Goal: Task Accomplishment & Management: Manage account settings

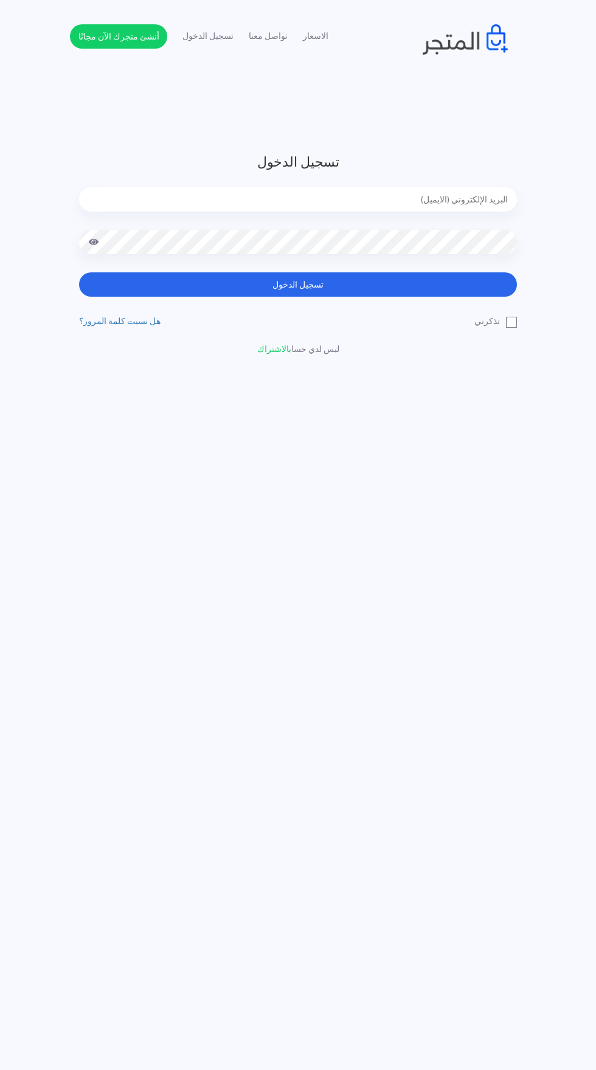
click at [205, 199] on input "email" at bounding box center [298, 199] width 438 height 24
type input "noha_mae86@yahoo.com"
click at [79, 272] on button "تسجيل الدخول" at bounding box center [298, 284] width 438 height 24
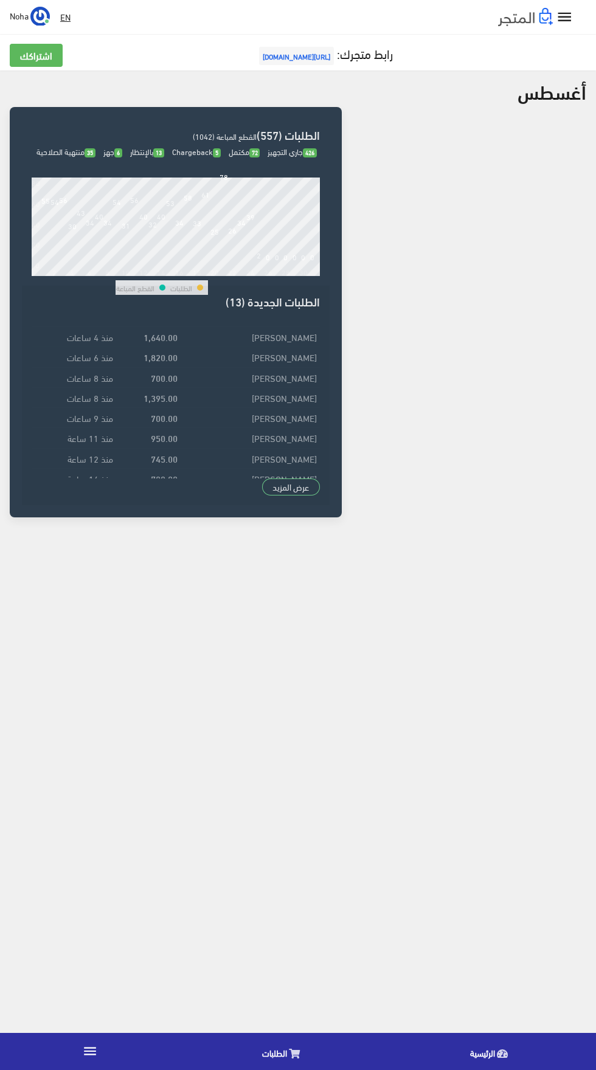
click at [278, 1056] on span "الطلبات" at bounding box center [274, 1052] width 25 height 15
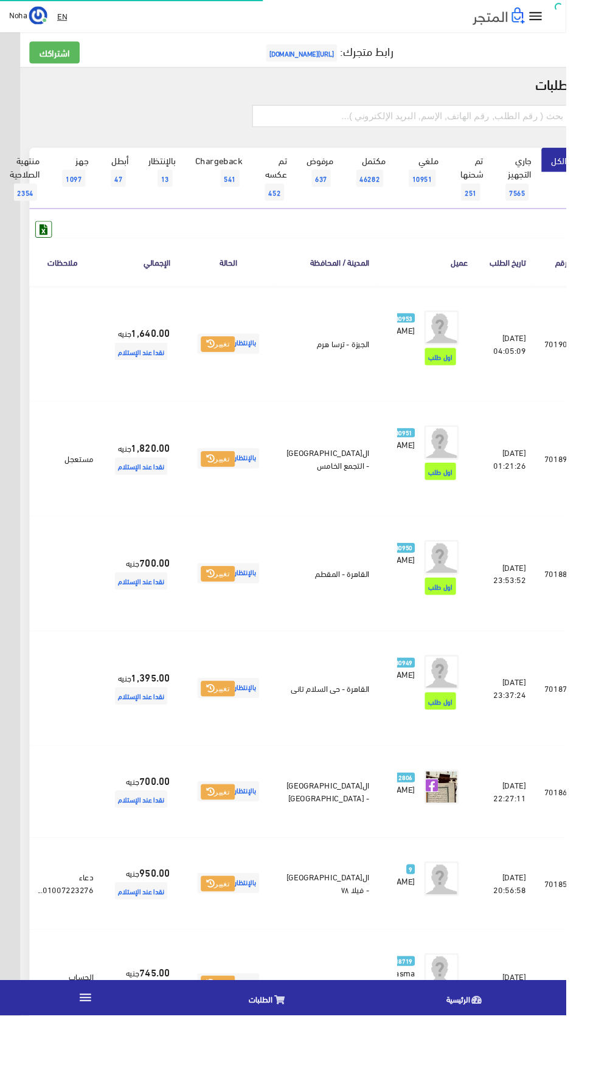
scroll to position [0, -32]
click at [401, 117] on input "text" at bounding box center [434, 122] width 336 height 23
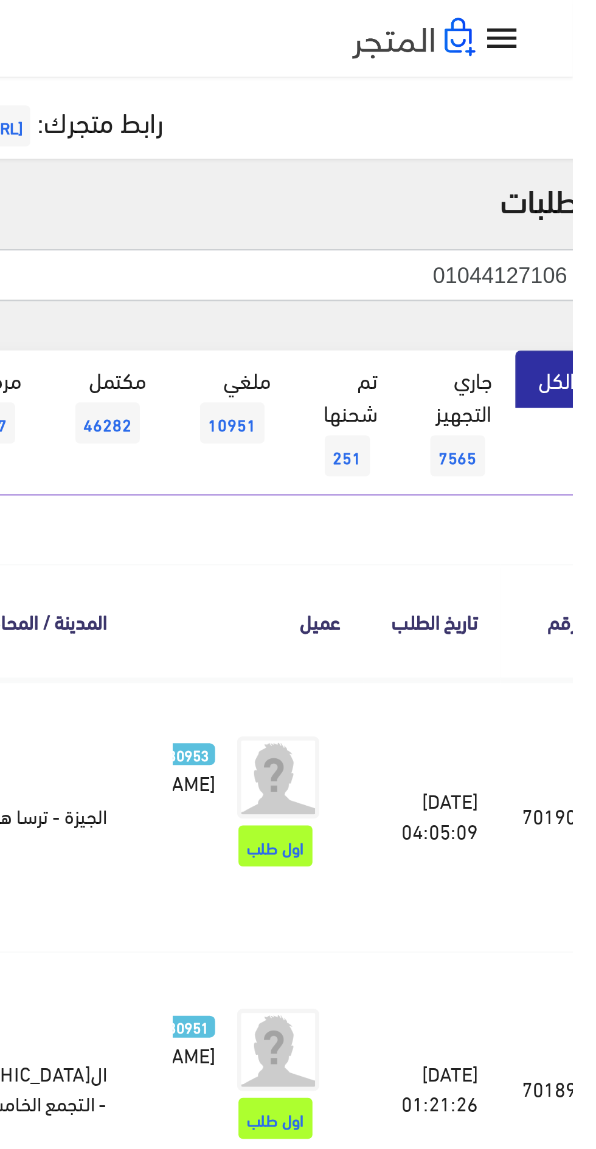
type input "01044127106"
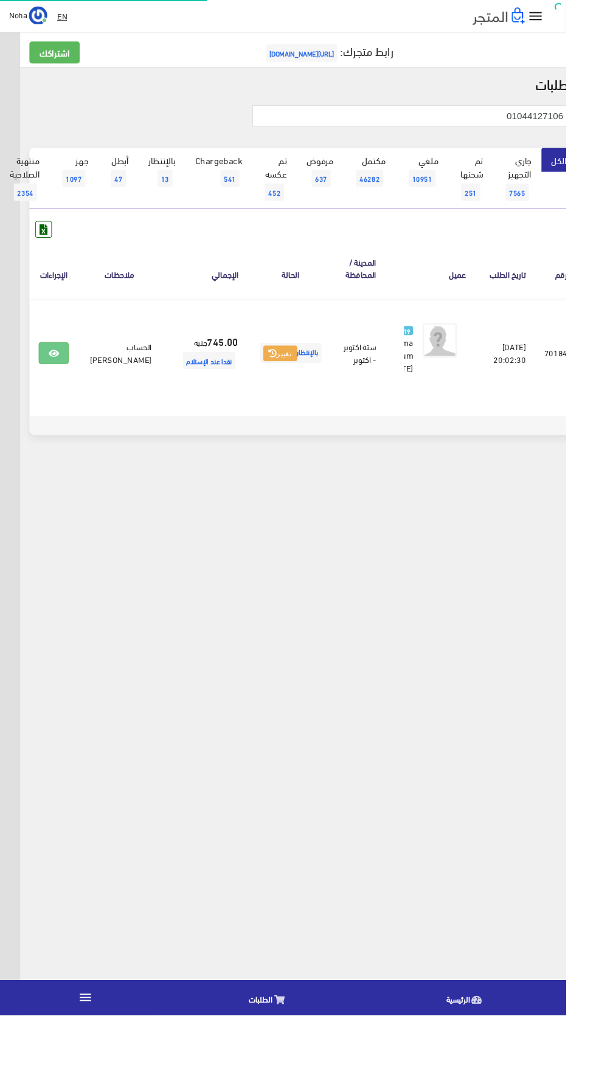
scroll to position [0, -32]
click at [67, 366] on link at bounding box center [57, 371] width 32 height 23
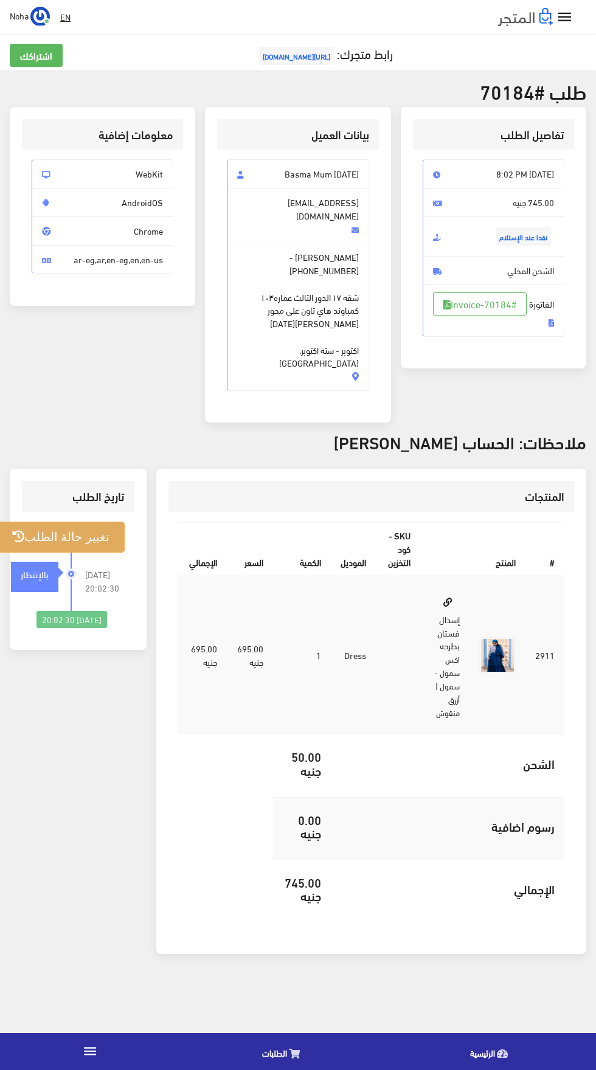
click at [67, 521] on button "تغيير حالة الطلب" at bounding box center [61, 536] width 128 height 31
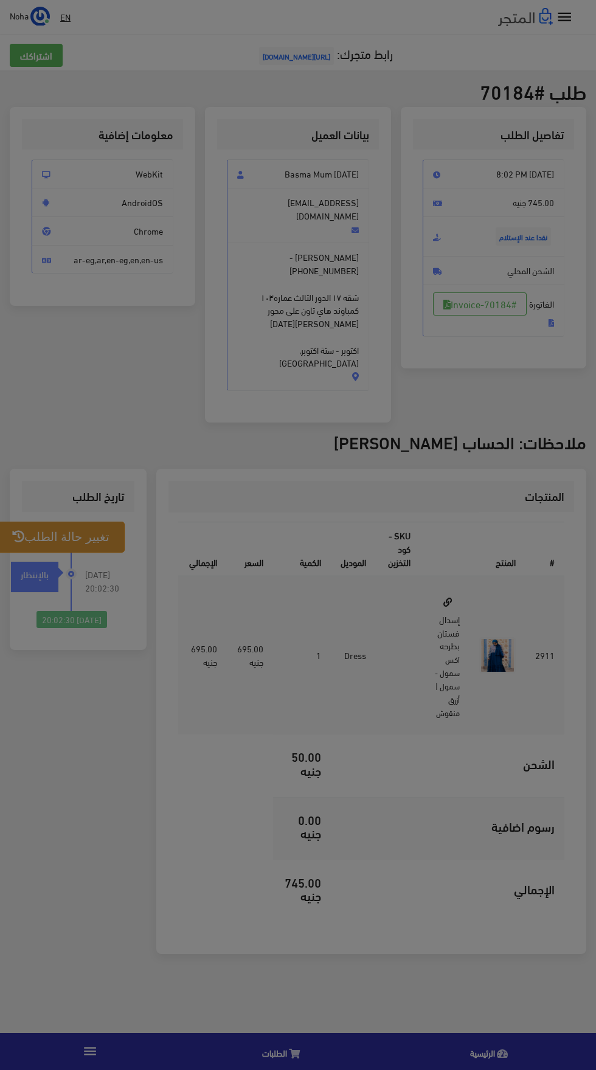
click at [70, 472] on div at bounding box center [298, 535] width 596 height 1070
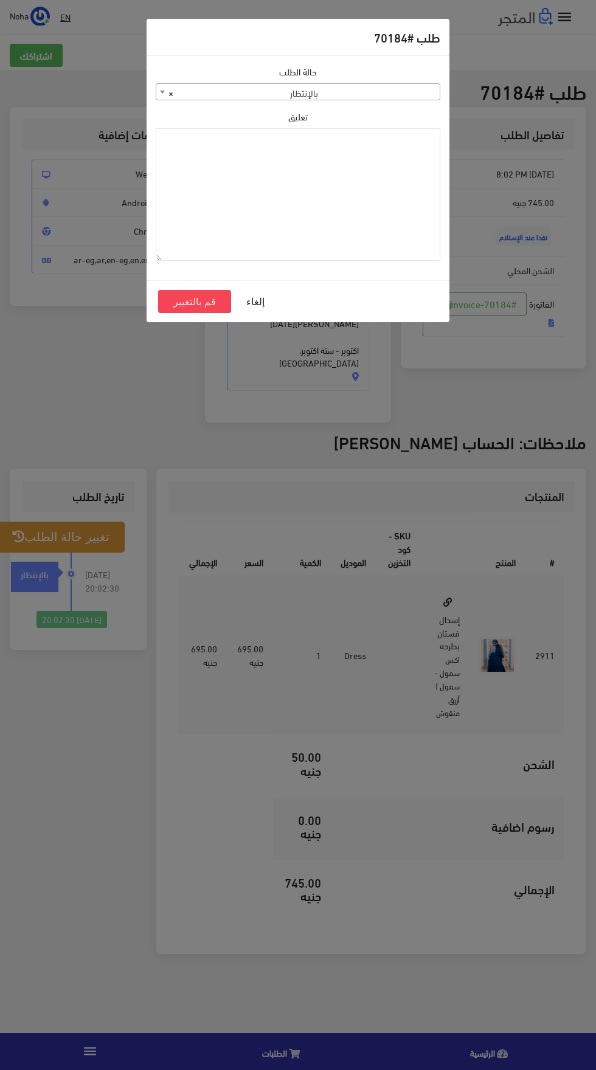
click at [408, 94] on span "× بالإنتظار" at bounding box center [297, 92] width 283 height 17
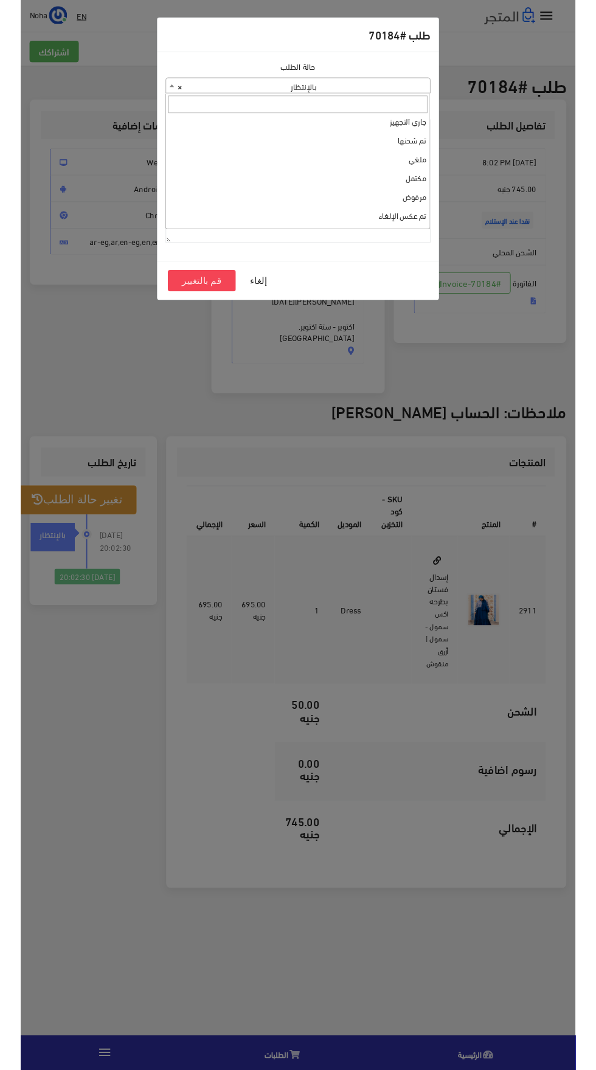
scroll to position [4, 0]
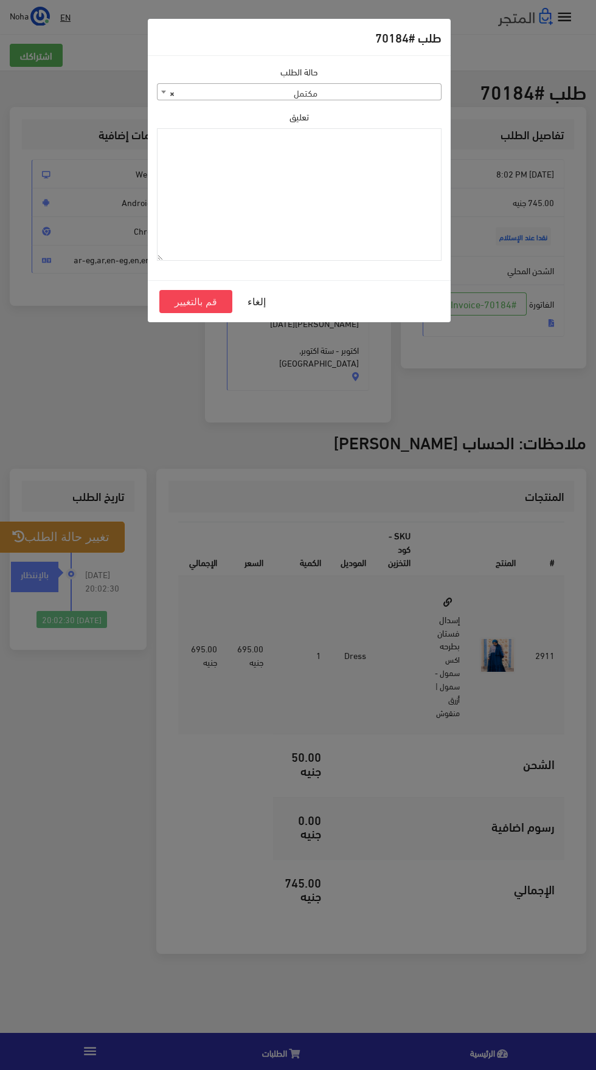
click at [400, 100] on body "إسدال اند مور الرئيسية الطلبات EN" at bounding box center [298, 535] width 596 height 1070
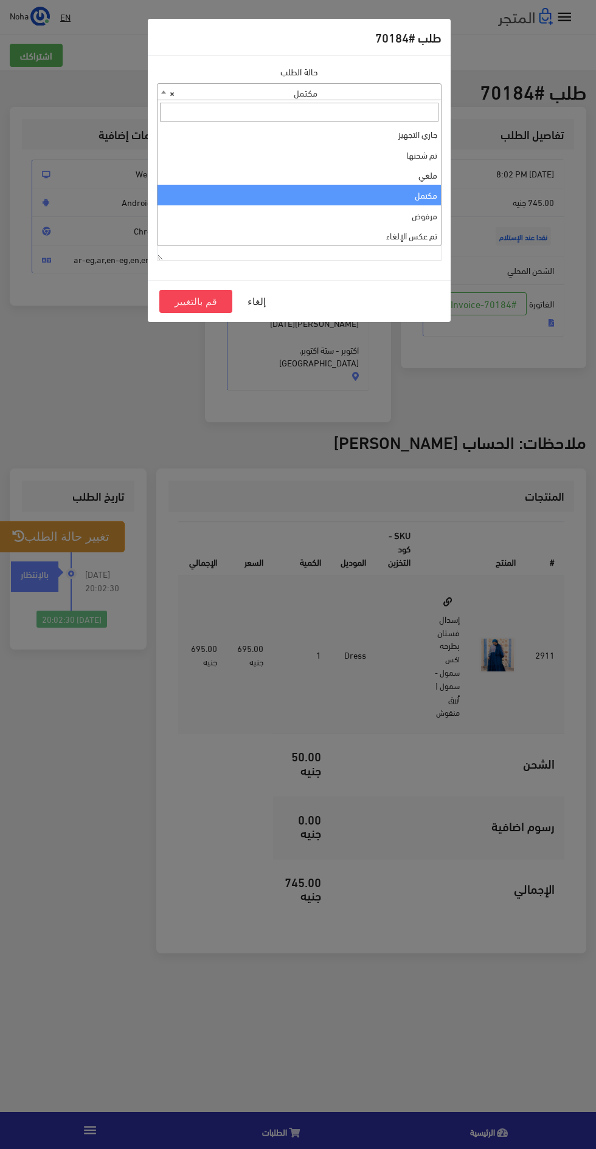
select select "3"
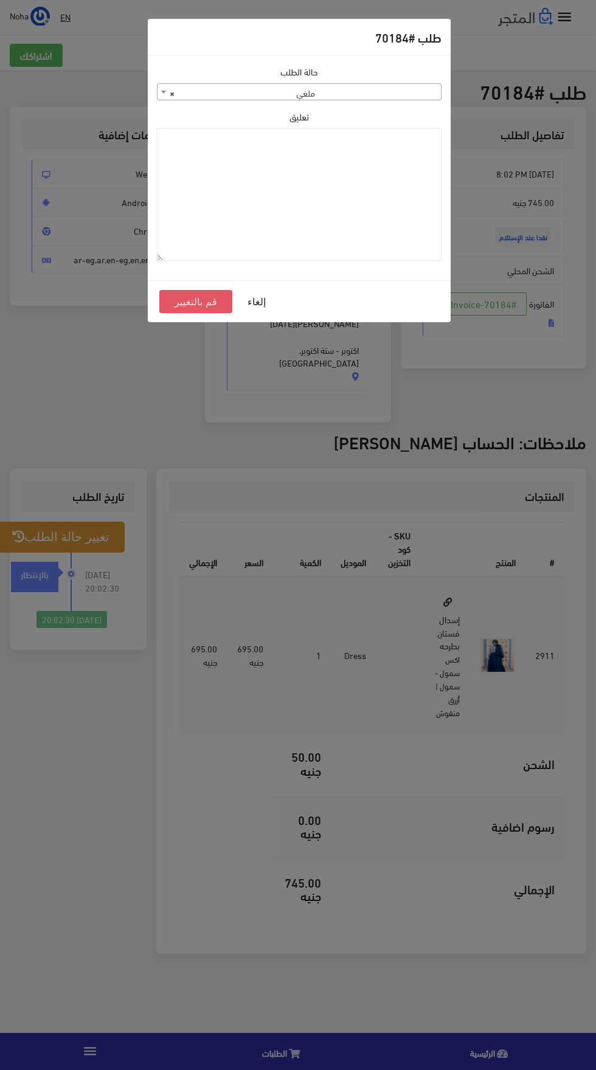
click at [196, 302] on button "قم بالتغيير" at bounding box center [195, 301] width 73 height 23
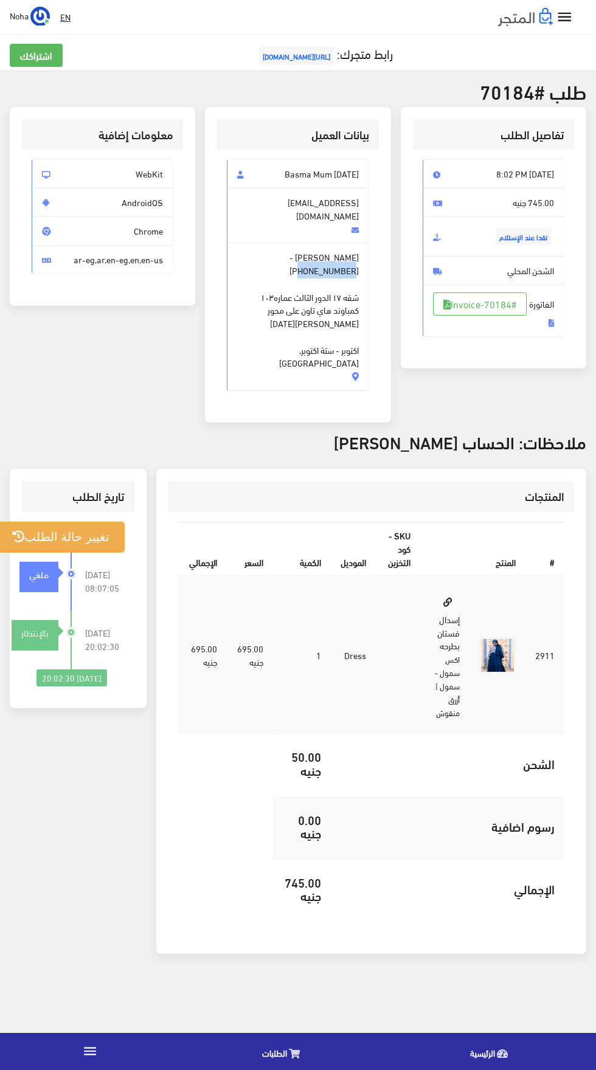
copy span "01044127106"
copy span "شقه ١٧ الدور الثالث عماره١٠٣ كمباوند هاي تاون على محور [PERSON_NAME][DATE]"
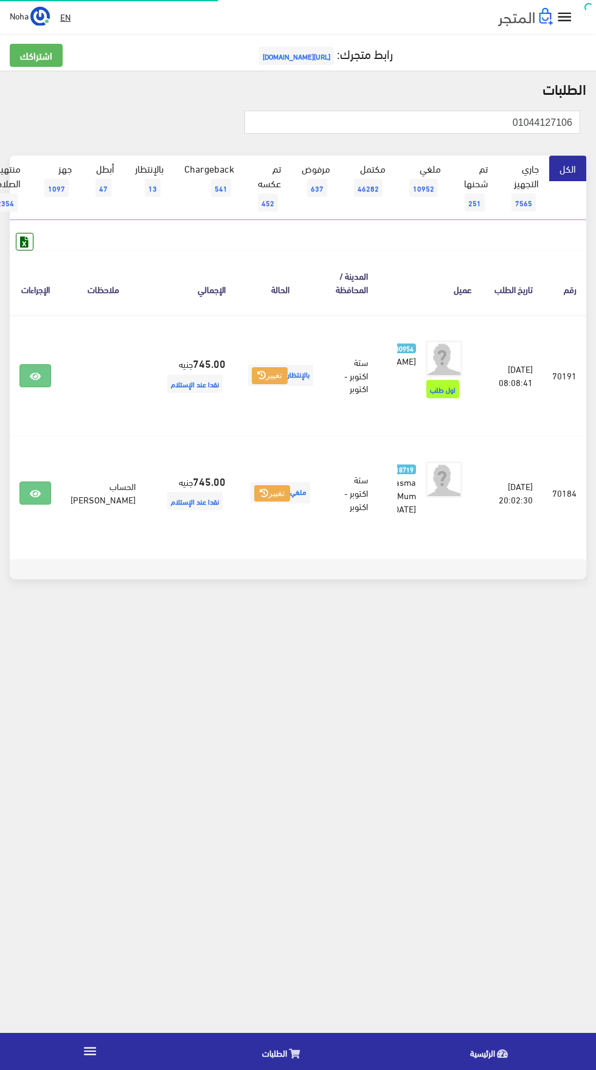
scroll to position [0, -32]
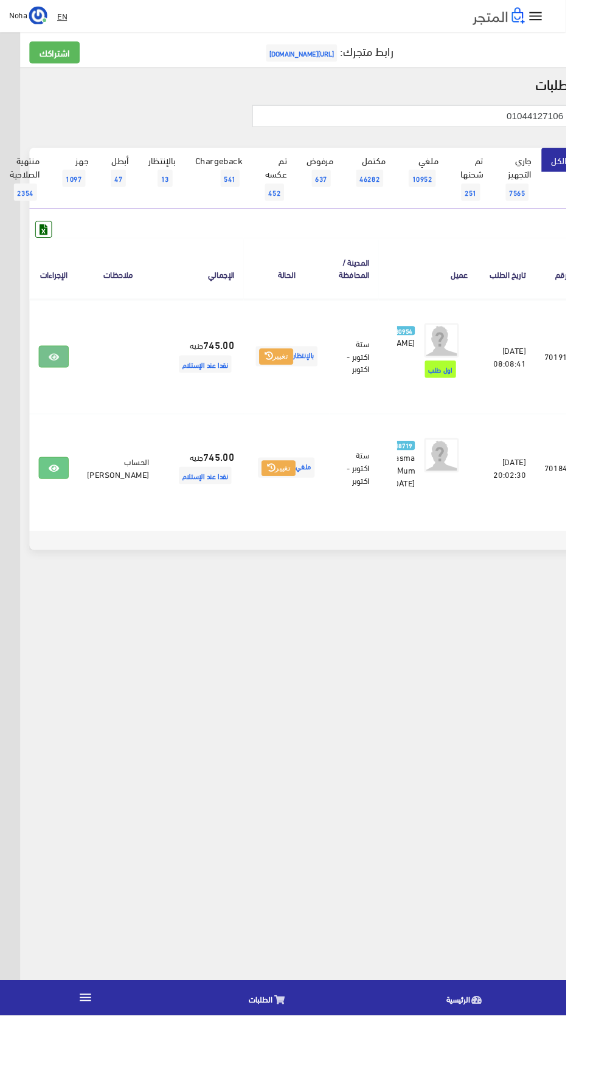
click at [72, 366] on link at bounding box center [57, 375] width 32 height 23
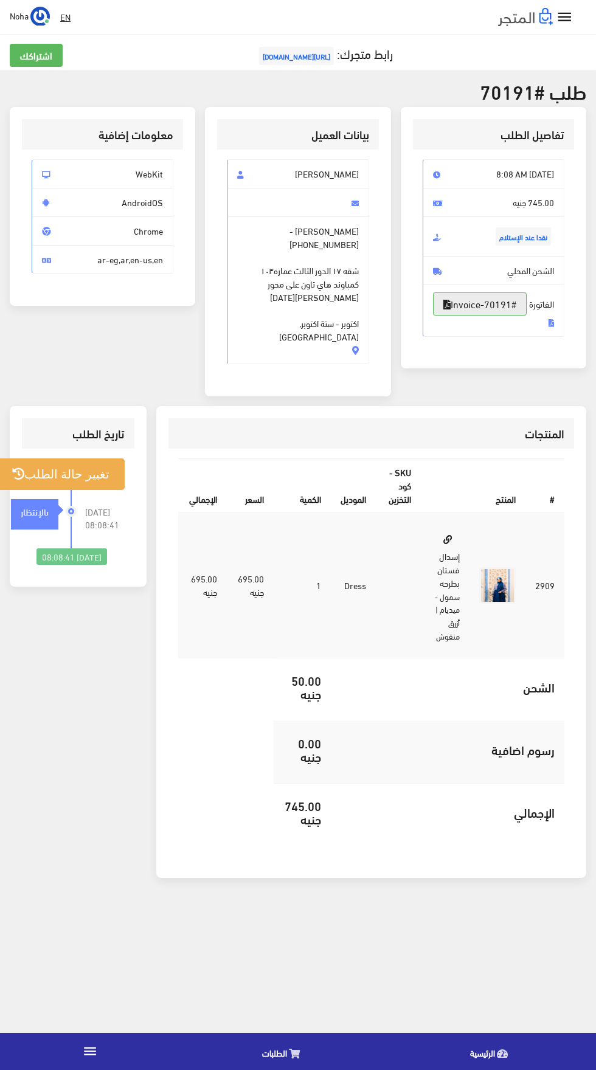
click at [513, 315] on link "#Invoice-70191" at bounding box center [480, 303] width 94 height 23
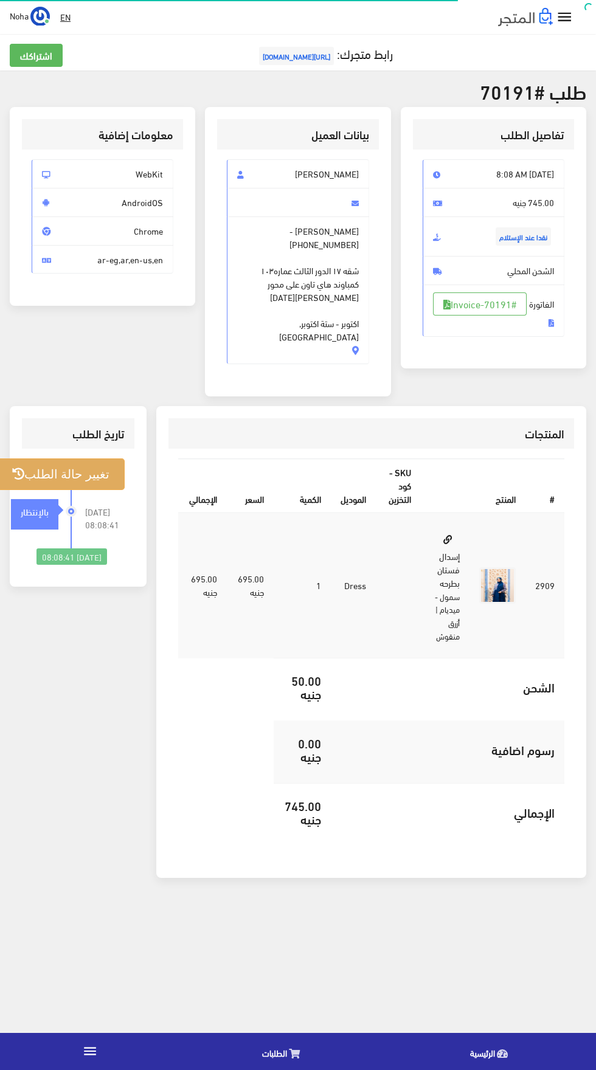
click at [77, 459] on button "تغيير حالة الطلب" at bounding box center [61, 473] width 128 height 31
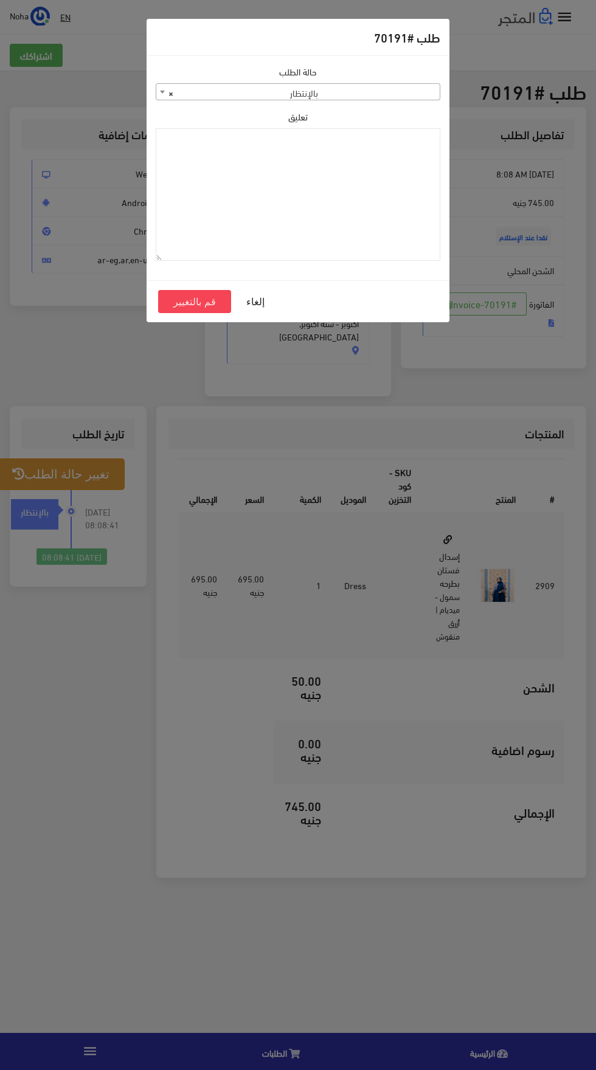
click at [411, 98] on span "× بالإنتظار" at bounding box center [297, 92] width 283 height 17
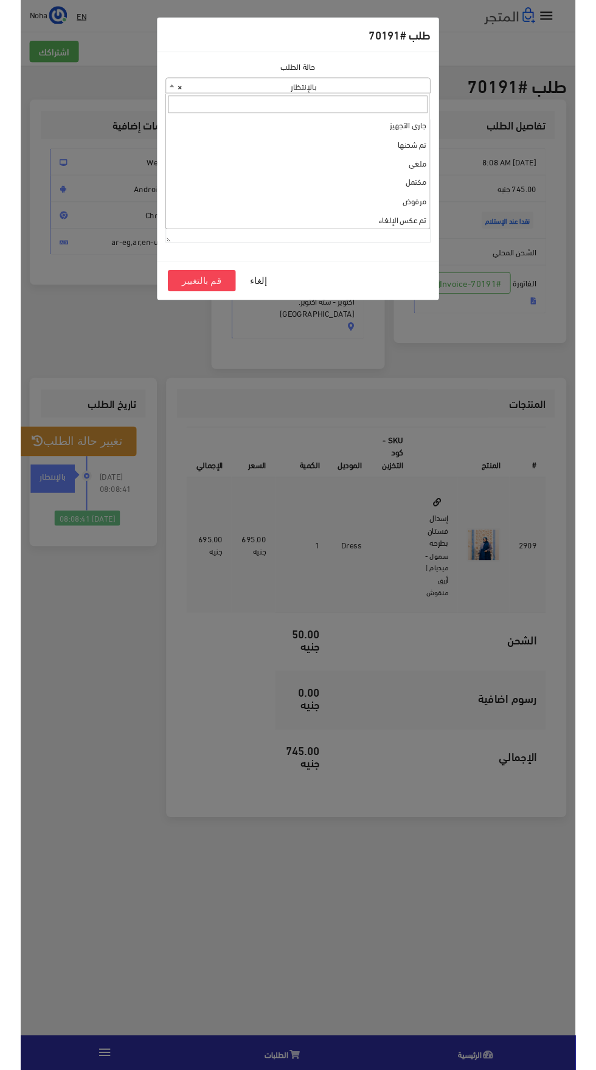
scroll to position [4, 0]
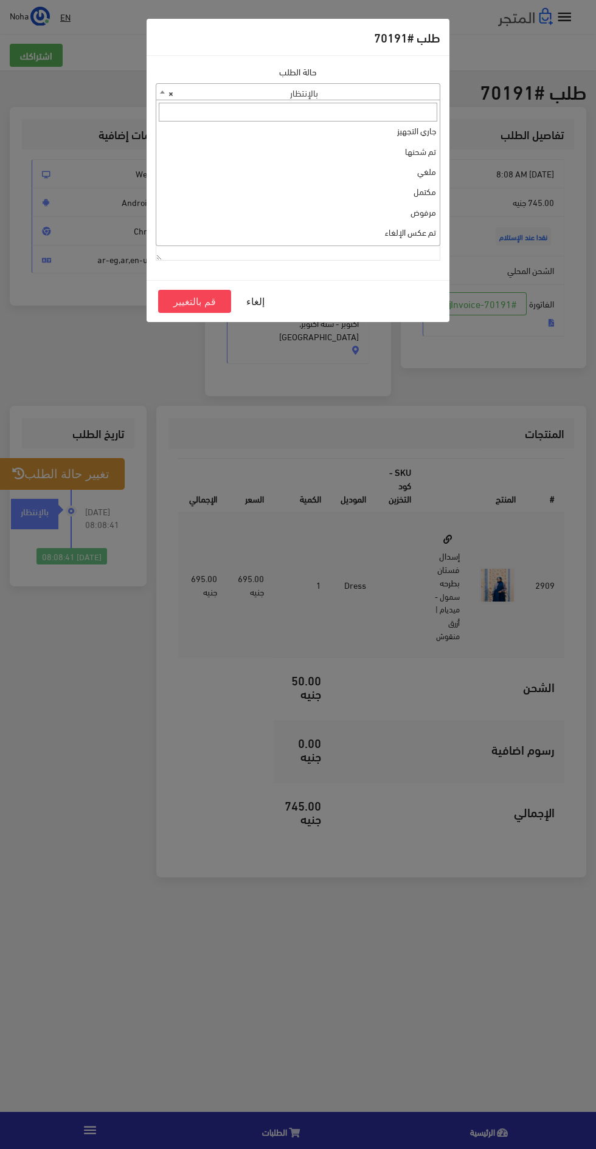
select select "3"
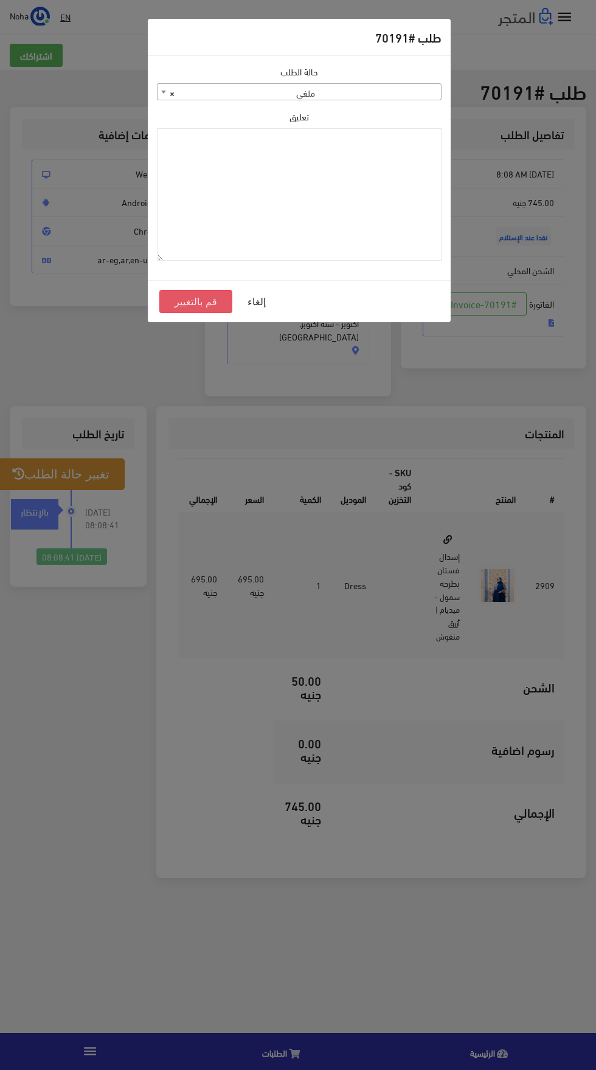
click at [206, 300] on button "قم بالتغيير" at bounding box center [195, 301] width 73 height 23
